Goal: Complete application form: Complete application form

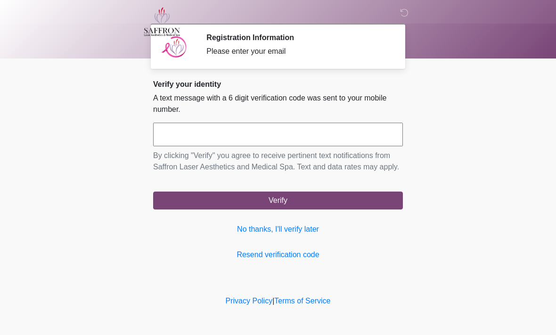
scroll to position [0, 0]
click at [354, 140] on input "text" at bounding box center [278, 135] width 250 height 24
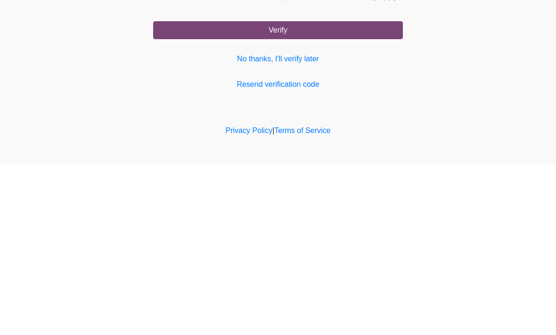
type input "******"
click at [350, 191] on button "Verify" at bounding box center [278, 200] width 250 height 18
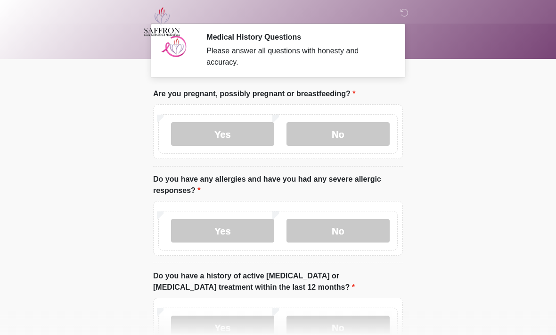
click at [358, 143] on label "No" at bounding box center [338, 134] width 103 height 24
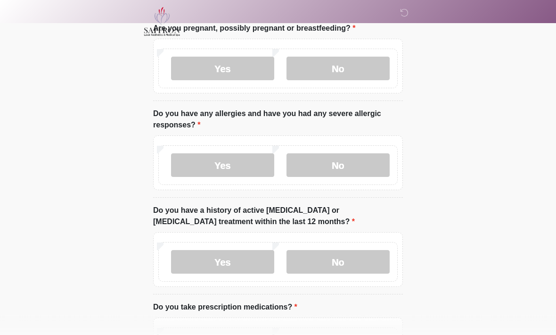
scroll to position [73, 0]
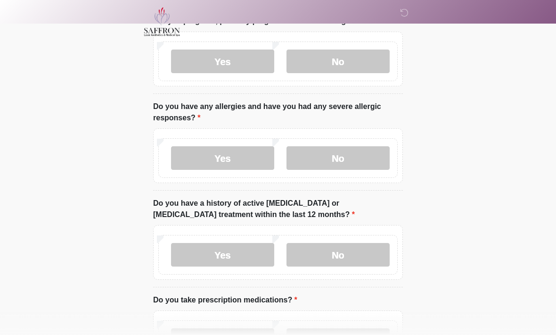
click at [364, 151] on label "No" at bounding box center [338, 158] width 103 height 24
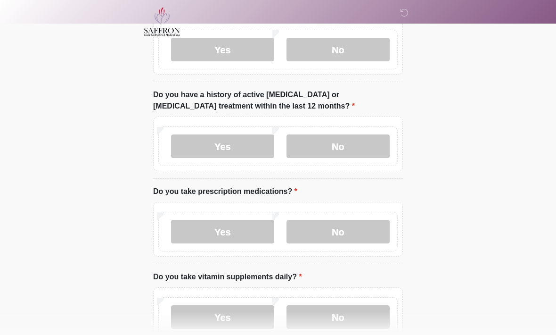
click at [360, 148] on label "No" at bounding box center [338, 146] width 103 height 24
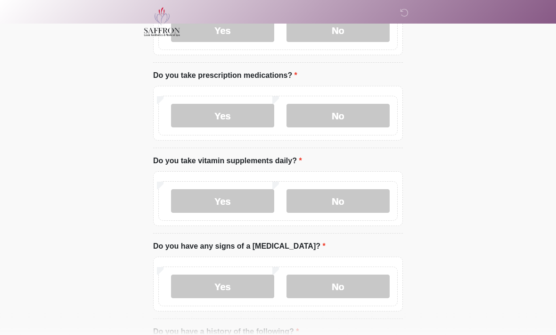
click at [355, 115] on label "No" at bounding box center [338, 116] width 103 height 24
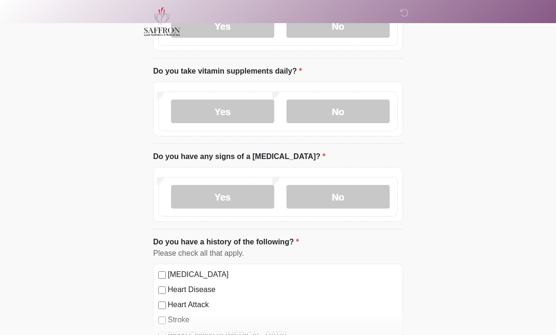
scroll to position [388, 0]
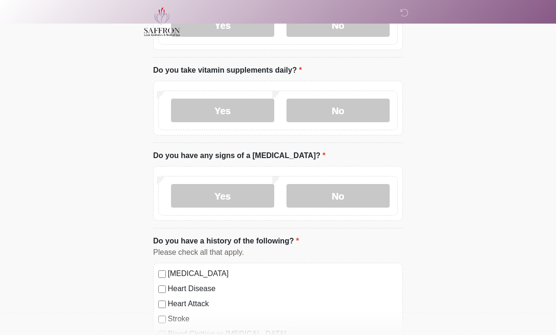
click at [363, 111] on label "No" at bounding box center [338, 111] width 103 height 24
click at [362, 191] on label "No" at bounding box center [338, 196] width 103 height 24
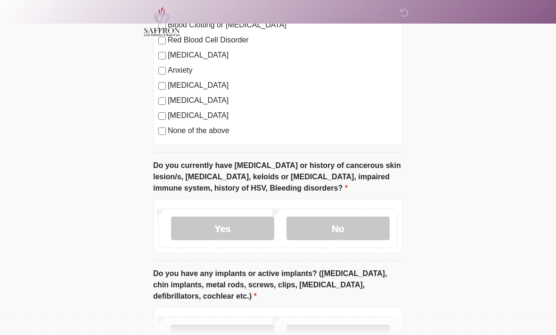
scroll to position [705, 0]
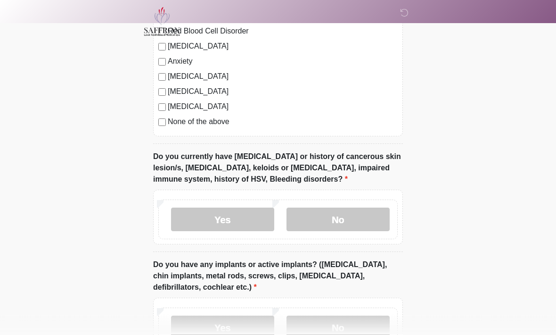
click at [369, 214] on label "No" at bounding box center [338, 220] width 103 height 24
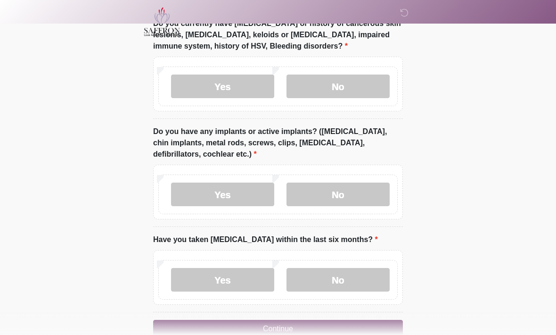
scroll to position [844, 0]
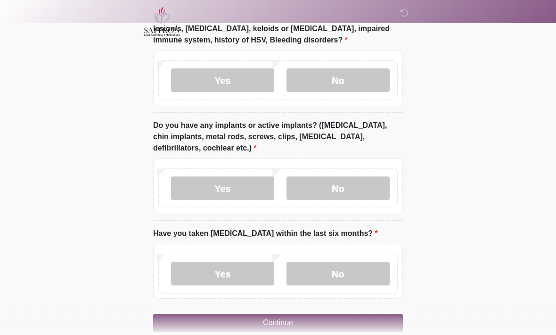
click at [369, 187] on label "No" at bounding box center [338, 189] width 103 height 24
click at [350, 268] on label "No" at bounding box center [338, 274] width 103 height 24
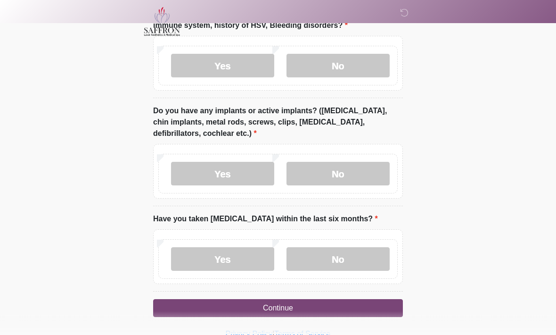
click at [326, 302] on button "Continue" at bounding box center [278, 308] width 250 height 18
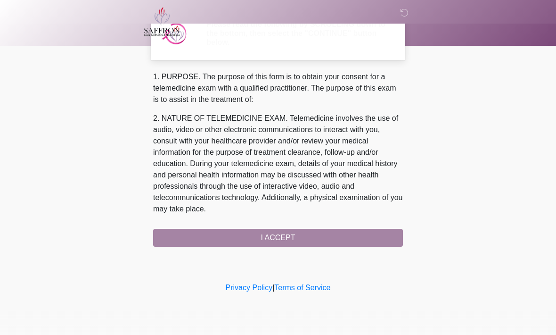
scroll to position [0, 0]
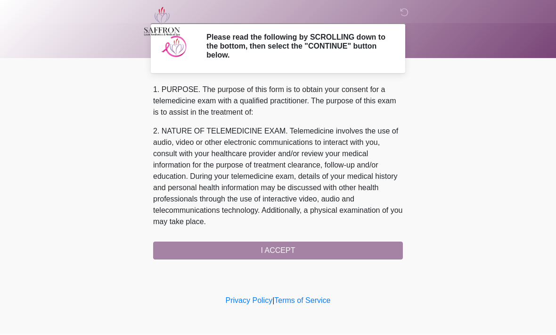
click at [343, 249] on div "1. PURPOSE. The purpose of this form is to obtain your consent for a telemedici…" at bounding box center [278, 171] width 250 height 175
click at [302, 249] on div "1. PURPOSE. The purpose of this form is to obtain your consent for a telemedici…" at bounding box center [278, 171] width 250 height 175
click at [283, 253] on div "1. PURPOSE. The purpose of this form is to obtain your consent for a telemedici…" at bounding box center [278, 171] width 250 height 175
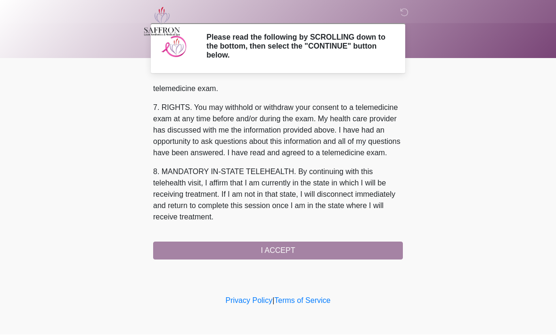
click at [282, 249] on div "1. PURPOSE. The purpose of this form is to obtain your consent for a telemedici…" at bounding box center [278, 171] width 250 height 175
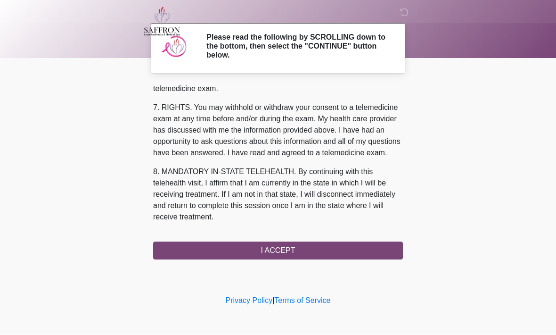
click at [283, 250] on button "I ACCEPT" at bounding box center [278, 251] width 250 height 18
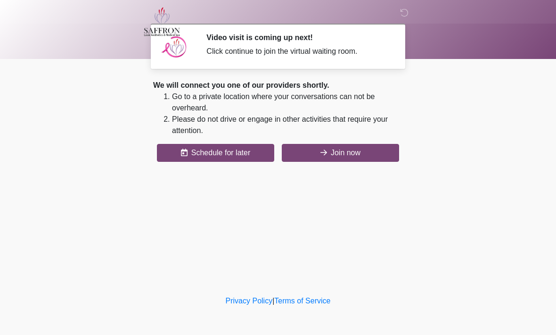
click at [344, 145] on button "Join now" at bounding box center [340, 153] width 117 height 18
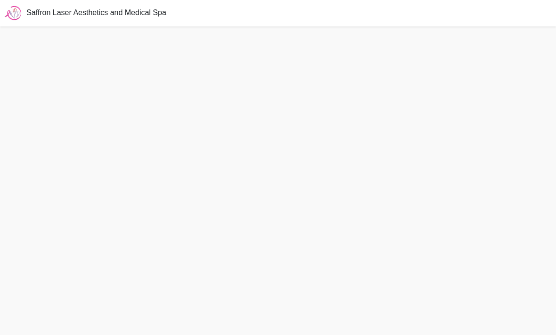
scroll to position [1, 0]
